Goal: Find specific page/section: Find specific page/section

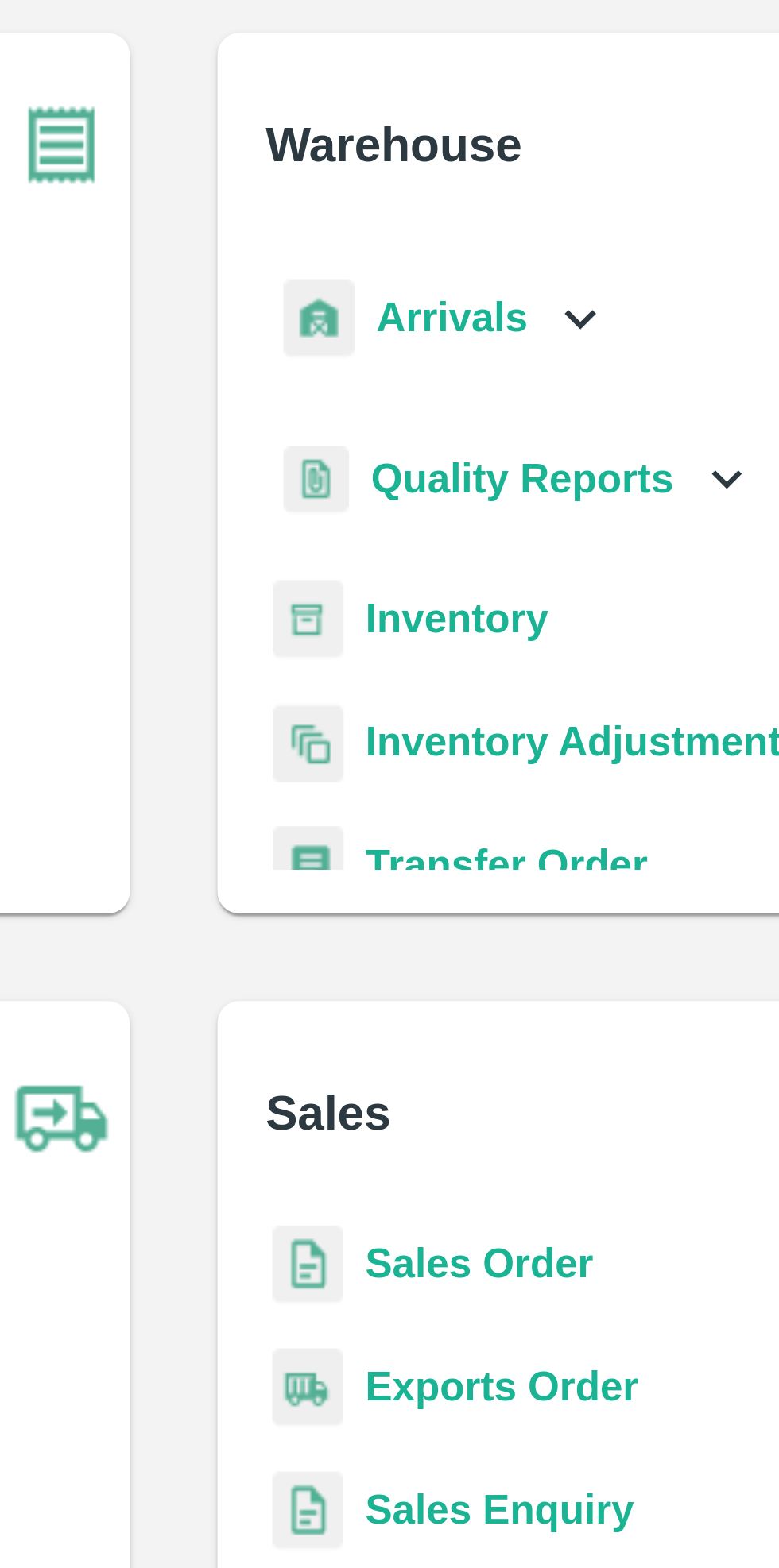
click at [503, 184] on icon at bounding box center [507, 181] width 18 height 18
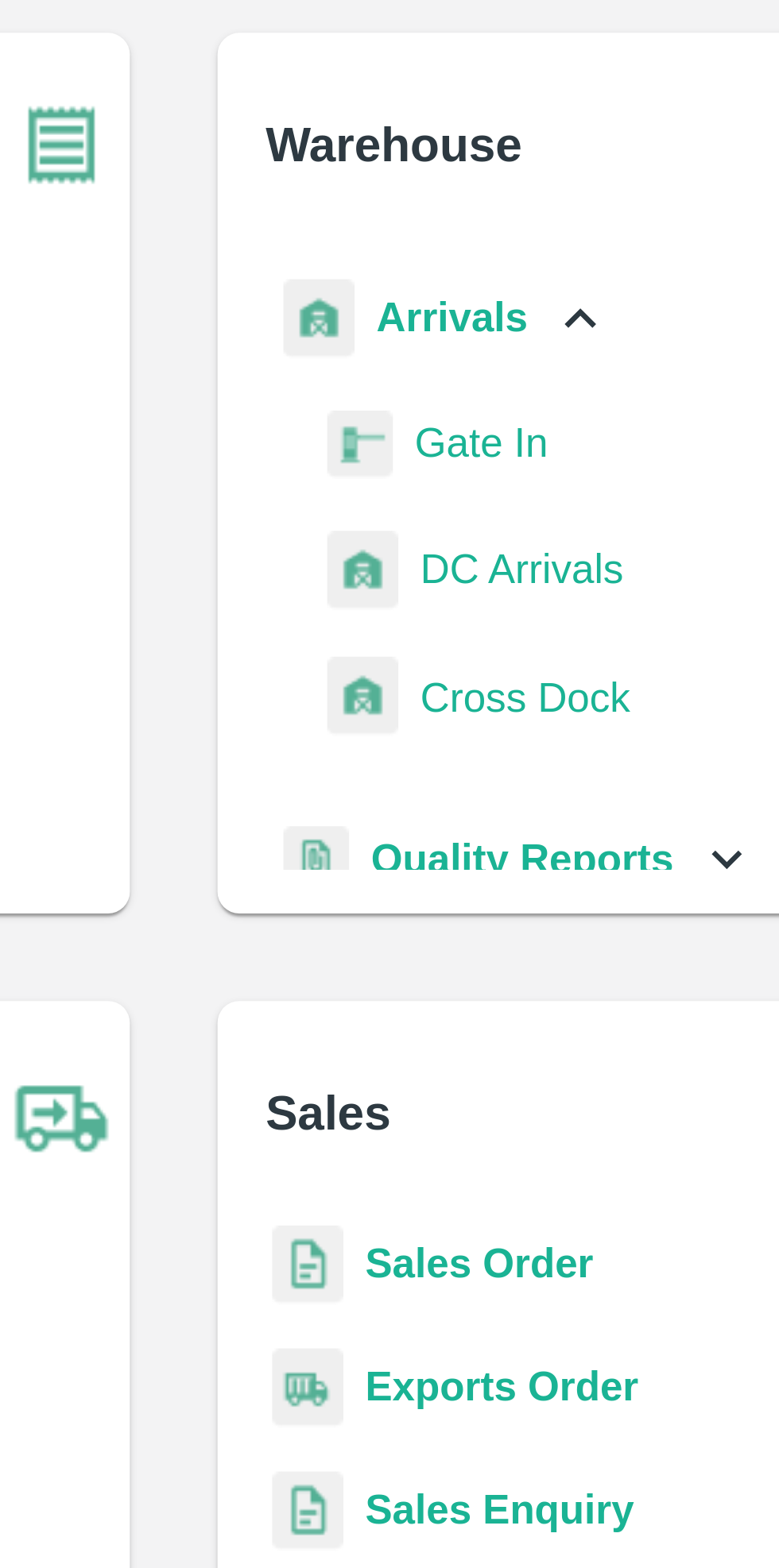
click at [496, 255] on span "DC Arrivals" at bounding box center [490, 254] width 59 height 18
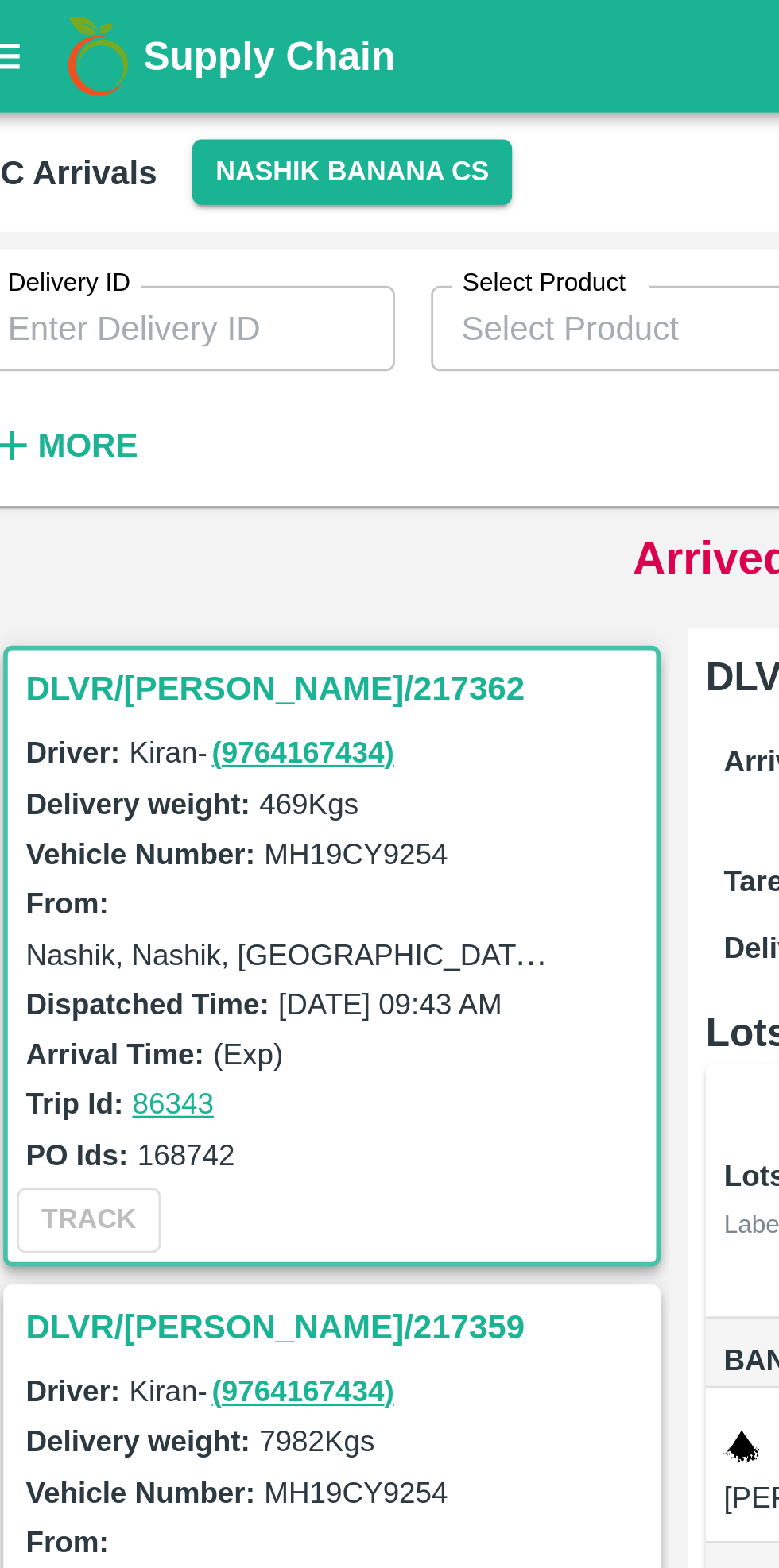
click at [139, 67] on button "Nashik Banana CS" at bounding box center [145, 60] width 113 height 23
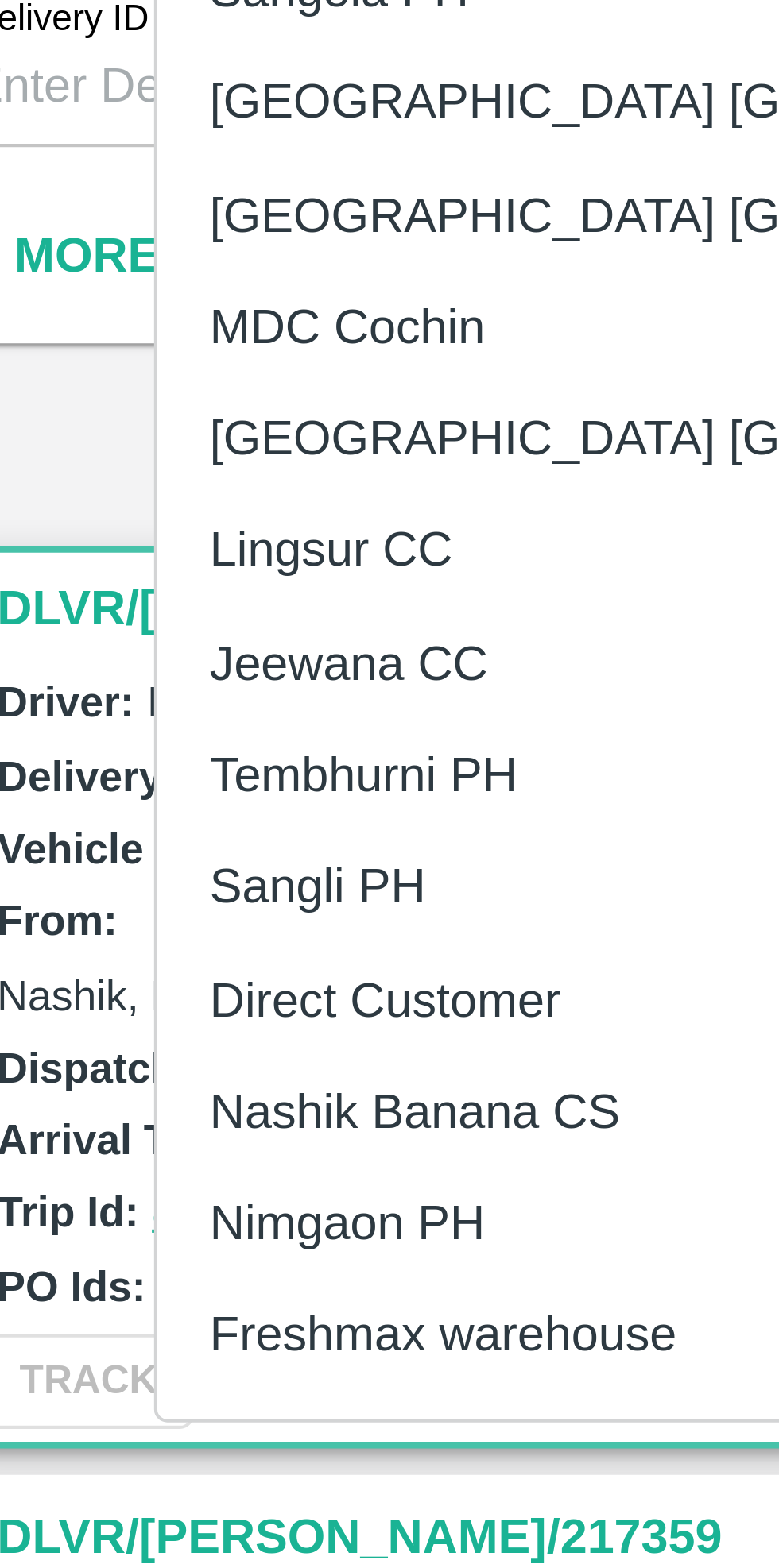
click at [135, 283] on li "Tembhurni PH" at bounding box center [206, 282] width 274 height 27
